Goal: Check status: Check status

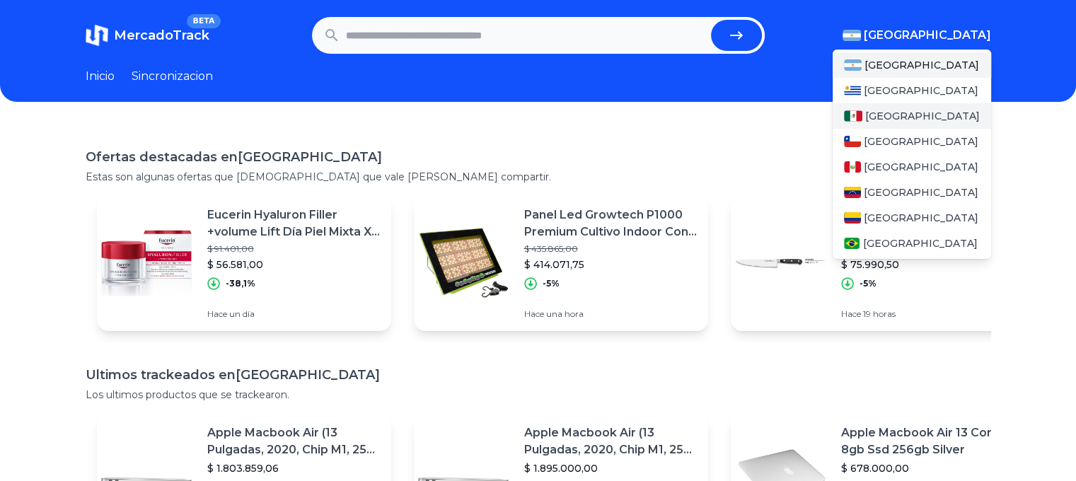
click at [907, 113] on span "[GEOGRAPHIC_DATA]" at bounding box center [923, 116] width 115 height 14
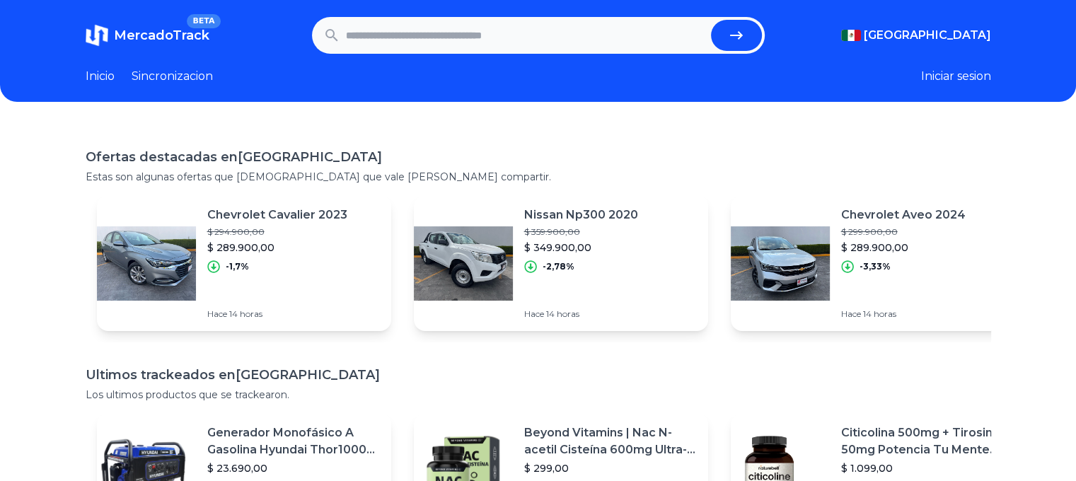
click at [116, 38] on link "MercadoTrack BETA" at bounding box center [148, 35] width 124 height 23
click at [446, 36] on input "text" at bounding box center [526, 35] width 360 height 31
paste input "**********"
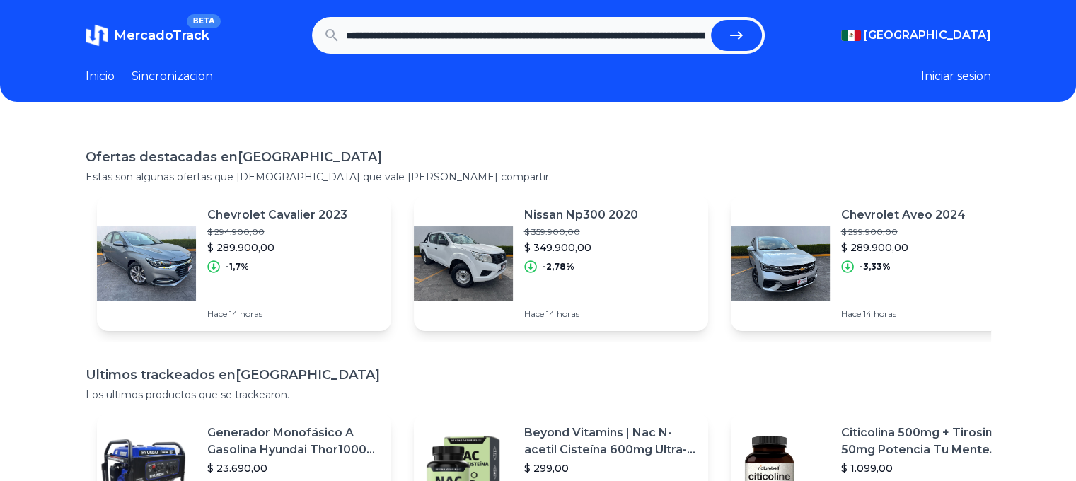
click at [743, 35] on icon "submit" at bounding box center [736, 35] width 13 height 8
type input "**********"
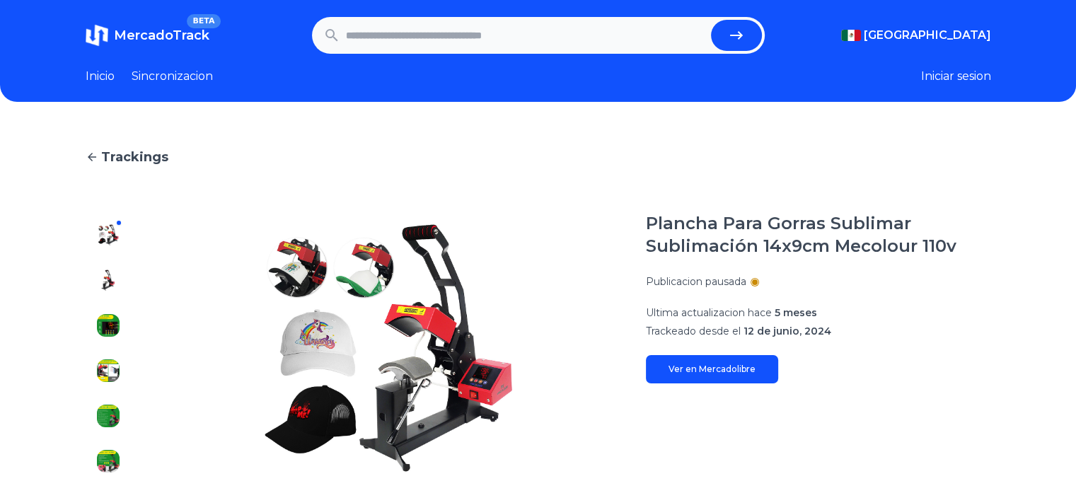
click at [970, 76] on button "Iniciar sesion" at bounding box center [956, 76] width 70 height 17
click at [189, 70] on link "Sincronizacion" at bounding box center [172, 76] width 81 height 17
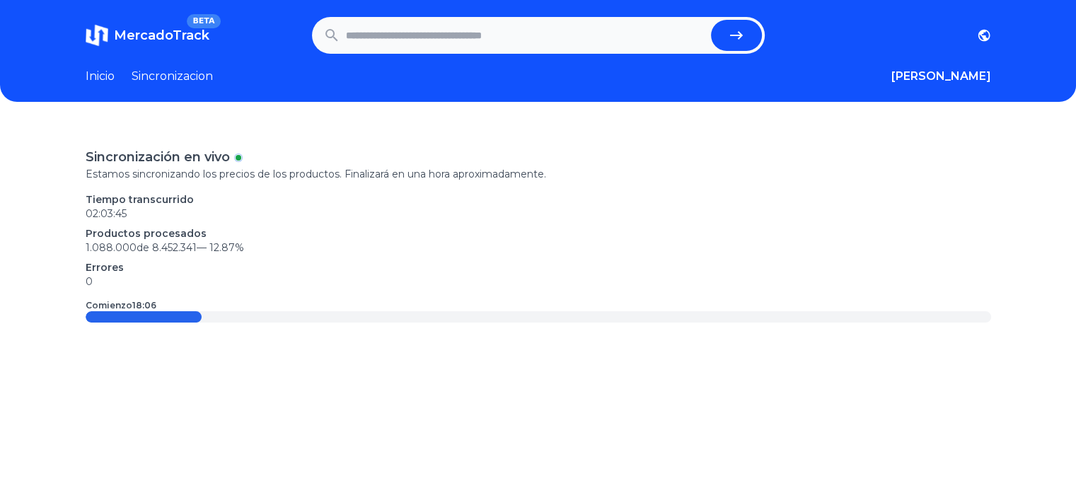
click at [109, 84] on link "Inicio" at bounding box center [100, 76] width 29 height 17
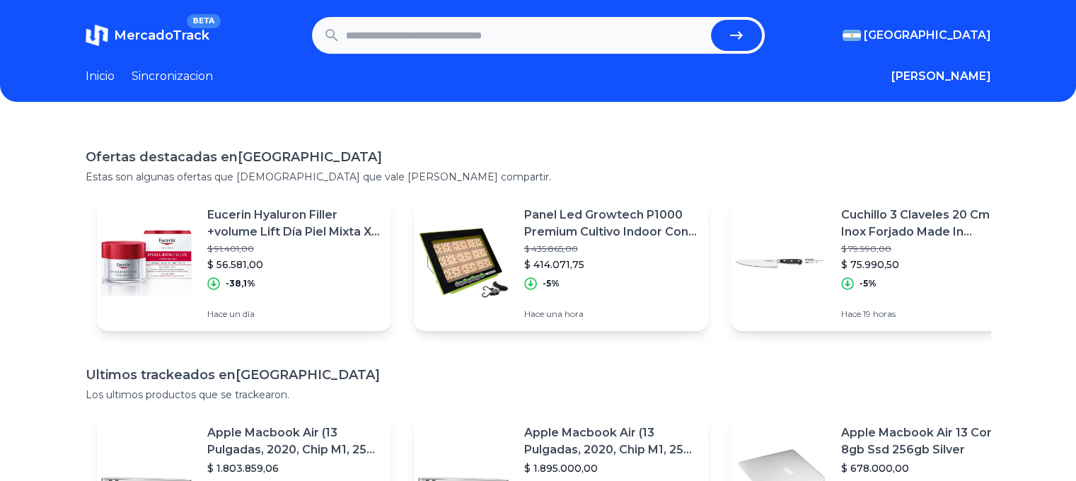
scroll to position [265, 0]
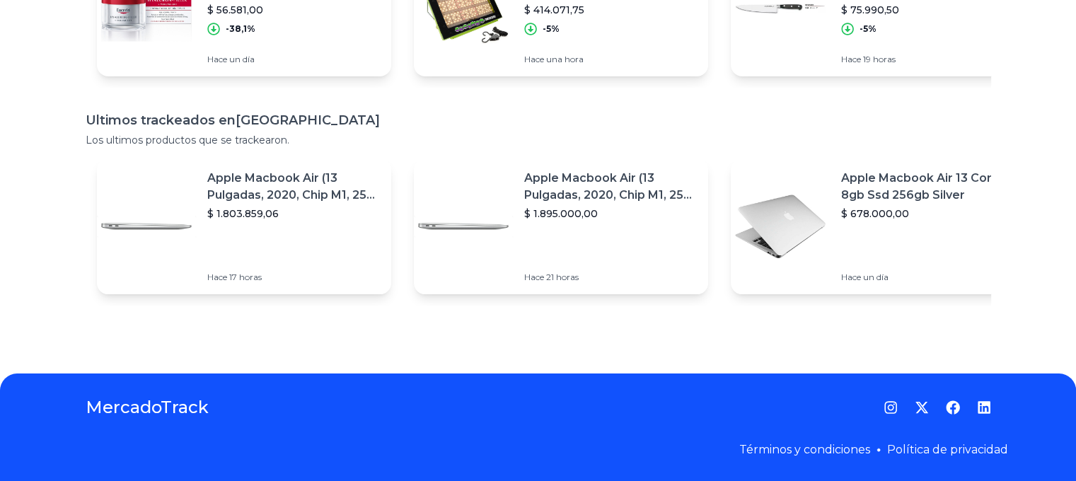
click at [147, 406] on h1 "MercadoTrack" at bounding box center [147, 407] width 123 height 23
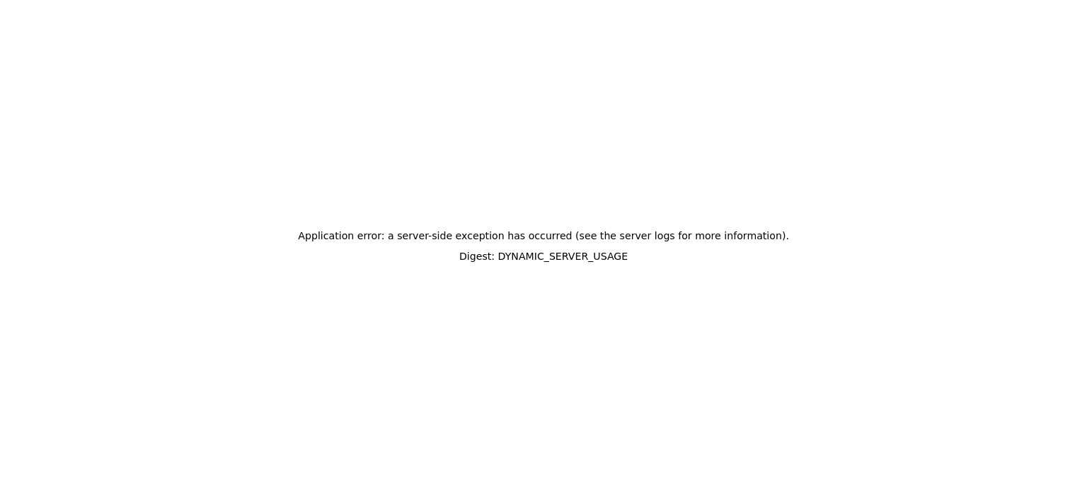
scroll to position [0, 0]
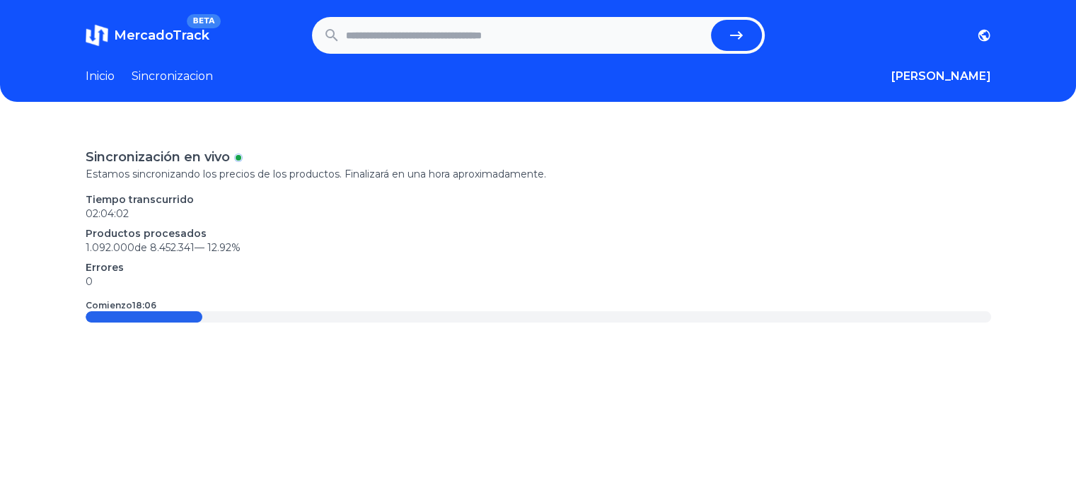
click at [179, 71] on link "Sincronizacion" at bounding box center [172, 76] width 81 height 17
click at [105, 84] on link "Inicio" at bounding box center [100, 76] width 29 height 17
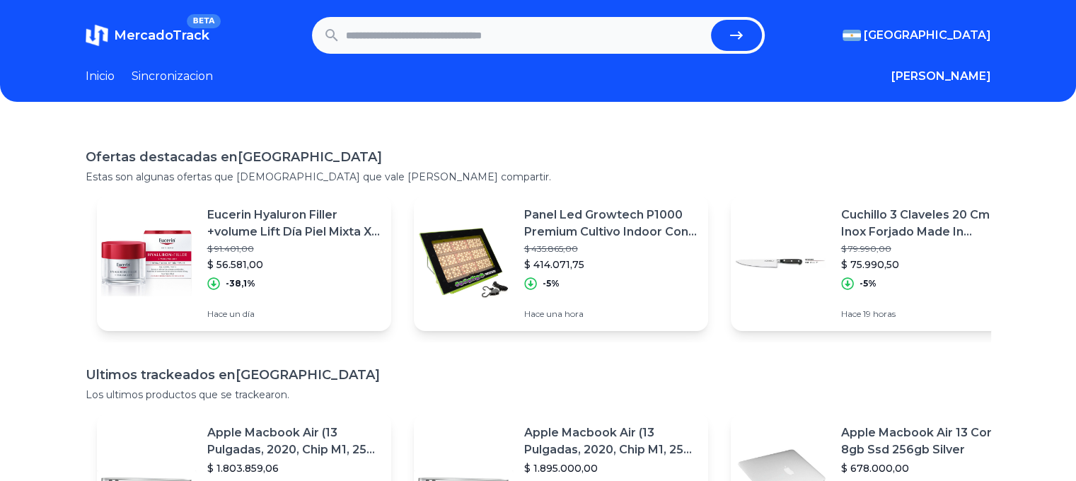
click at [209, 17] on span "BETA" at bounding box center [203, 21] width 33 height 14
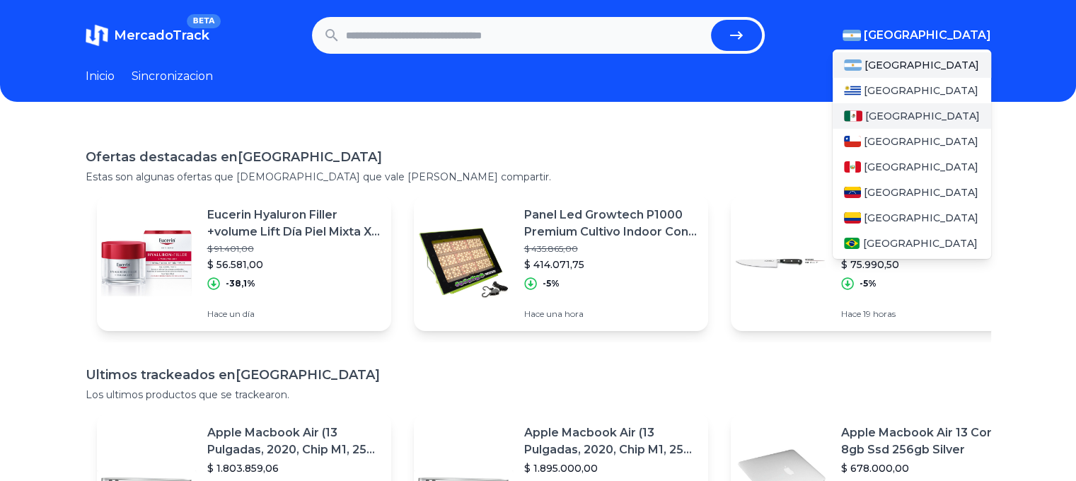
click at [923, 116] on div "[GEOGRAPHIC_DATA]" at bounding box center [912, 115] width 159 height 25
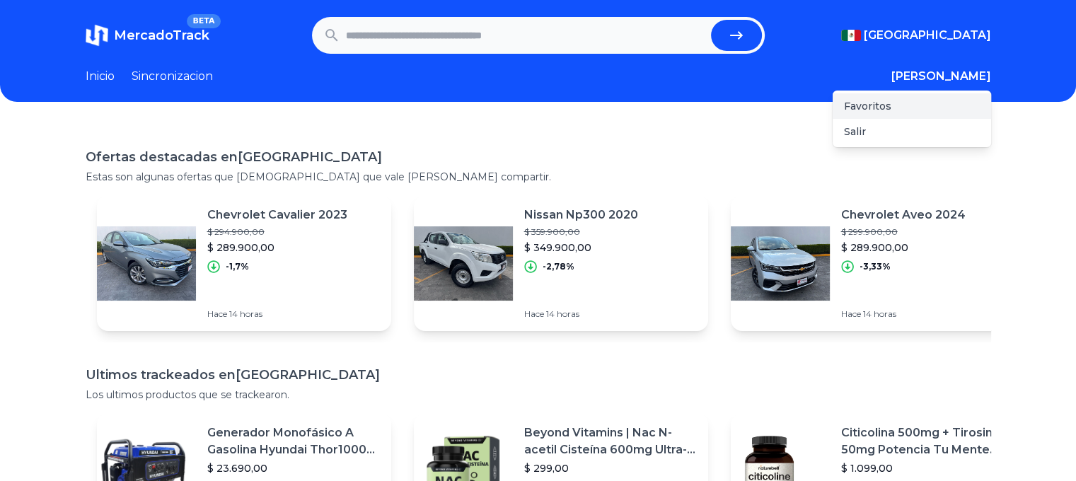
click at [917, 100] on div "Favoritos" at bounding box center [912, 105] width 159 height 25
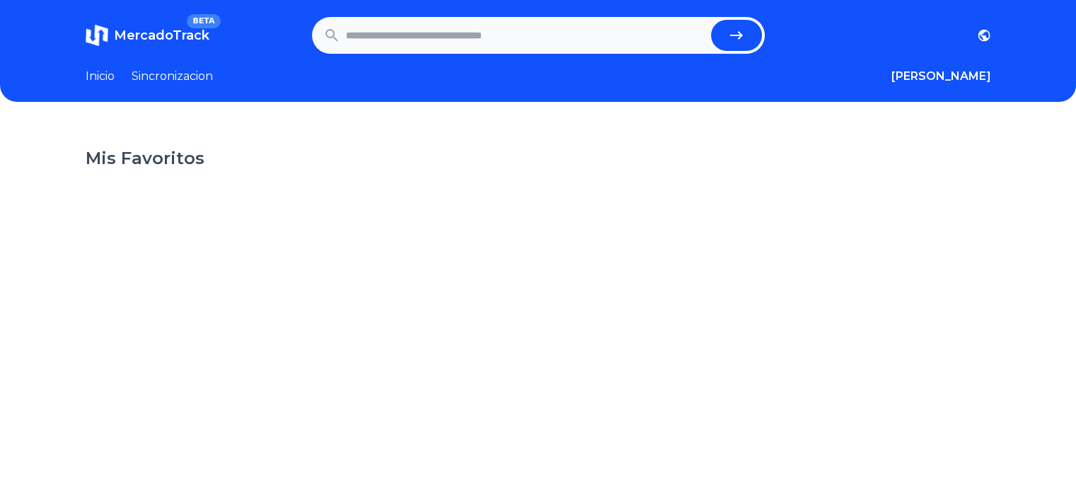
click at [171, 85] on header "MercadoTrack BETA [GEOGRAPHIC_DATA] [GEOGRAPHIC_DATA] [GEOGRAPHIC_DATA] [GEOGRA…" at bounding box center [538, 51] width 1076 height 102
click at [182, 71] on link "Sincronizacion" at bounding box center [172, 76] width 81 height 17
